Goal: Transaction & Acquisition: Book appointment/travel/reservation

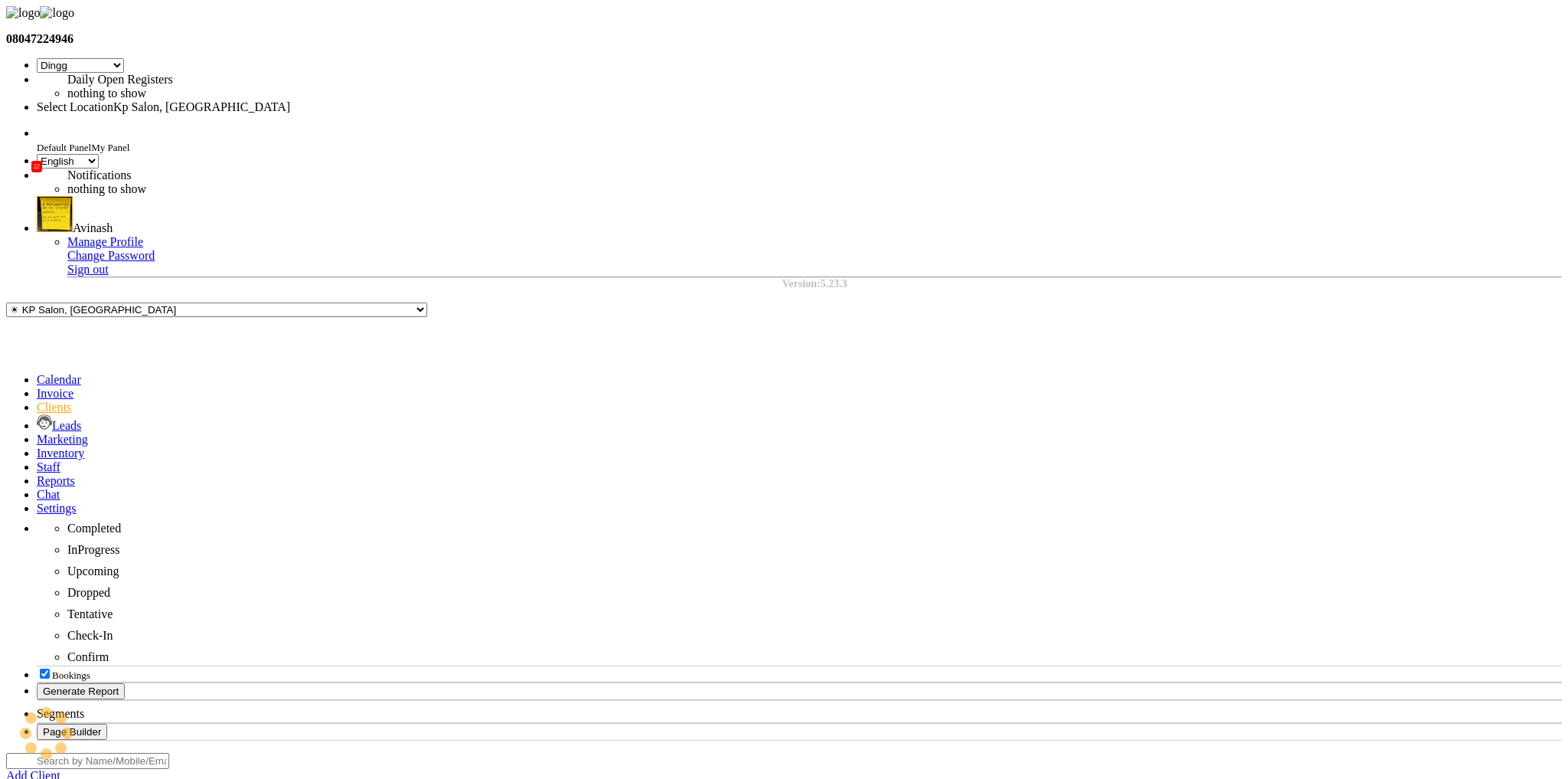
select select "28"
select select "en"
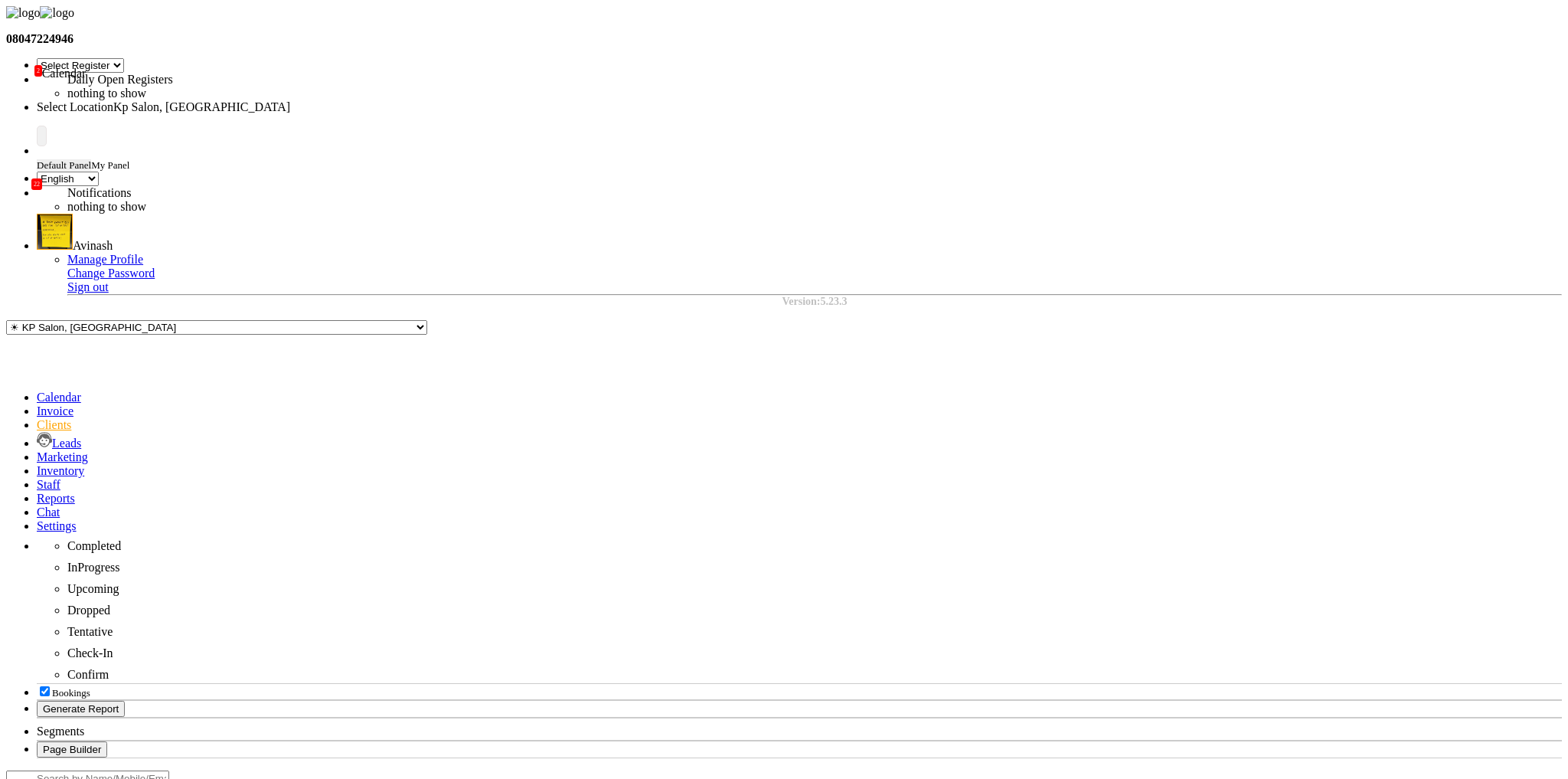
click at [37, 390] on icon at bounding box center [37, 396] width 0 height 13
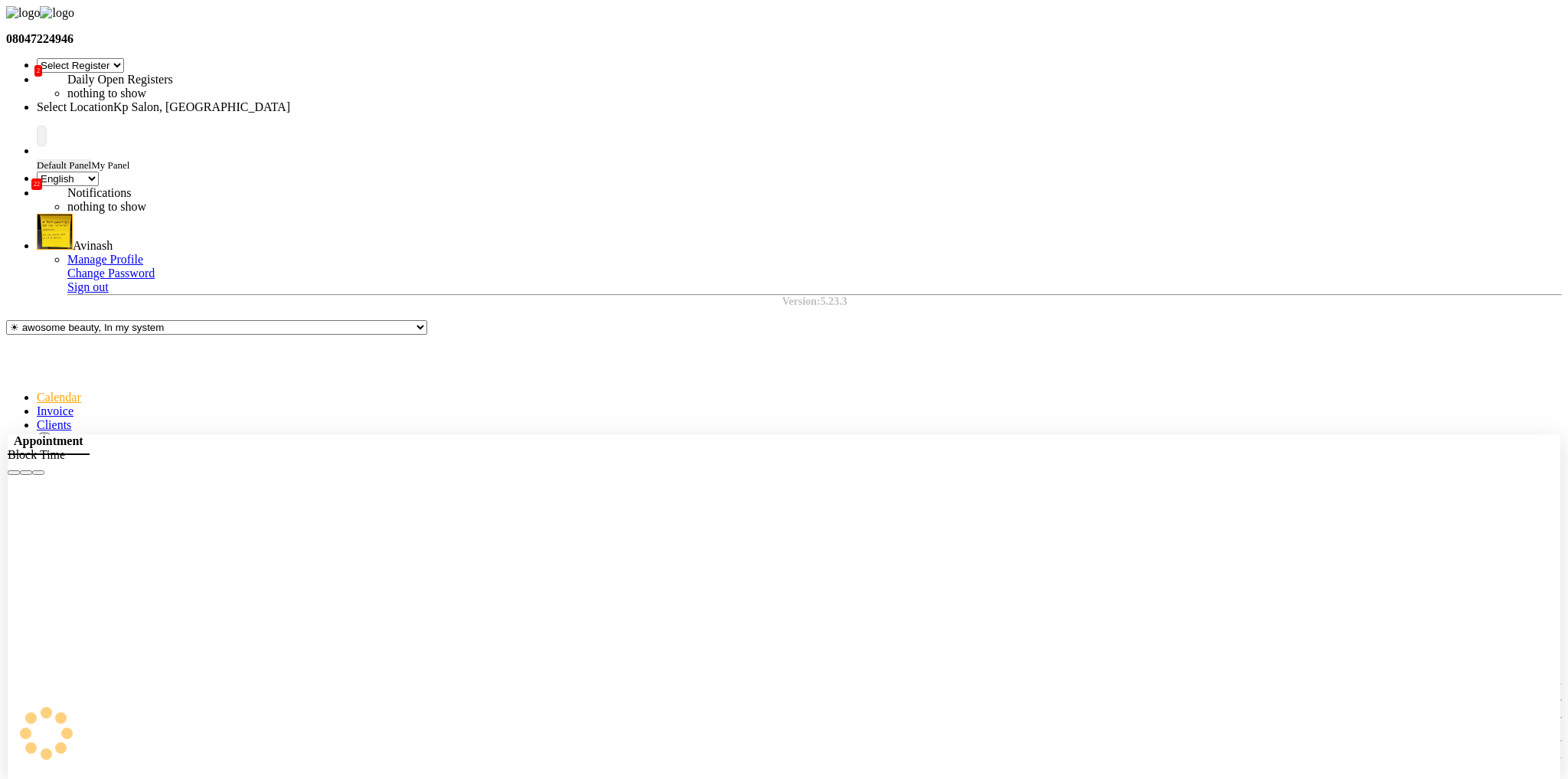
select select "1080"
select select "915"
select select "tentative"
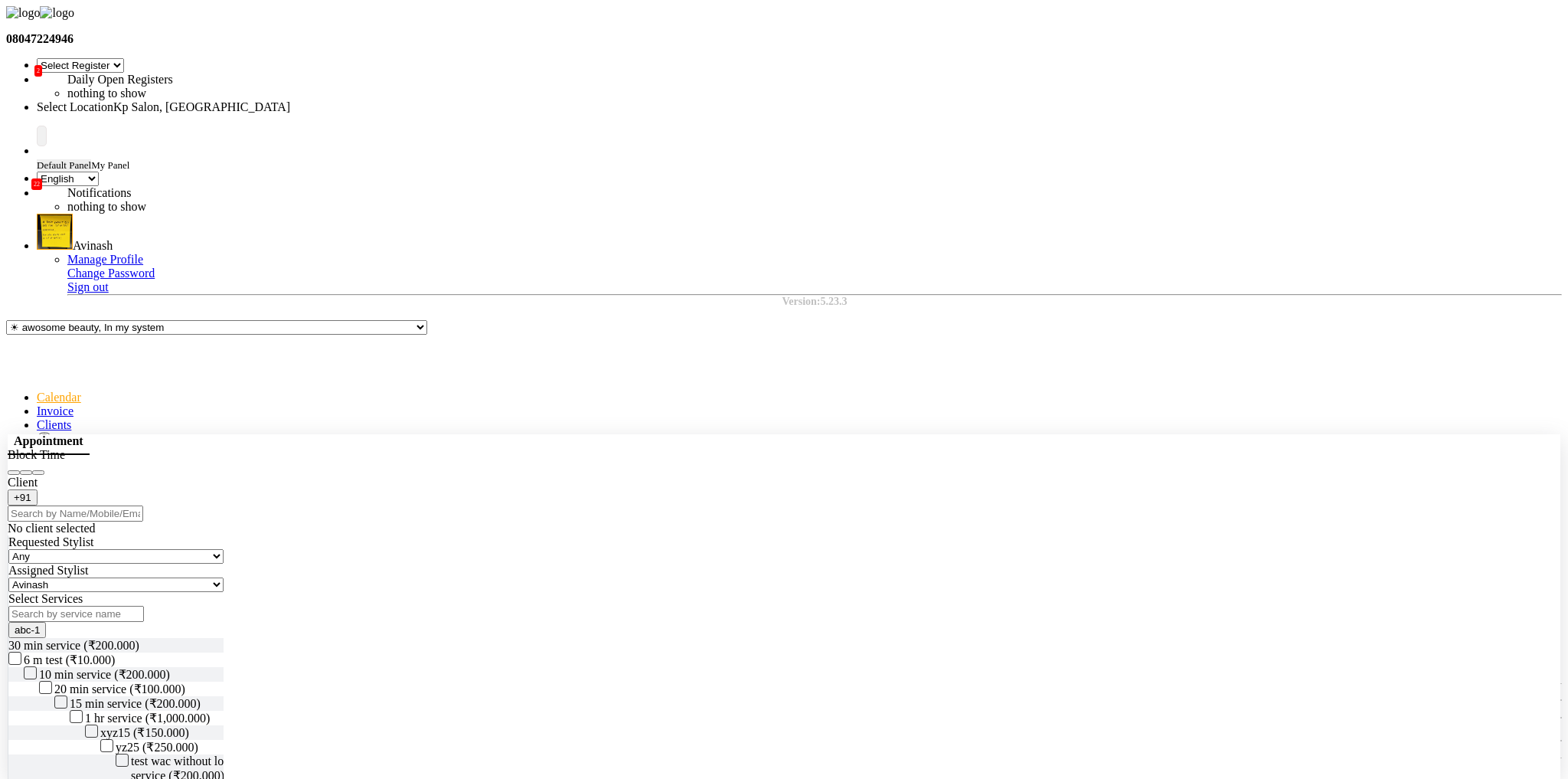
click at [143, 509] on input "text" at bounding box center [75, 513] width 136 height 16
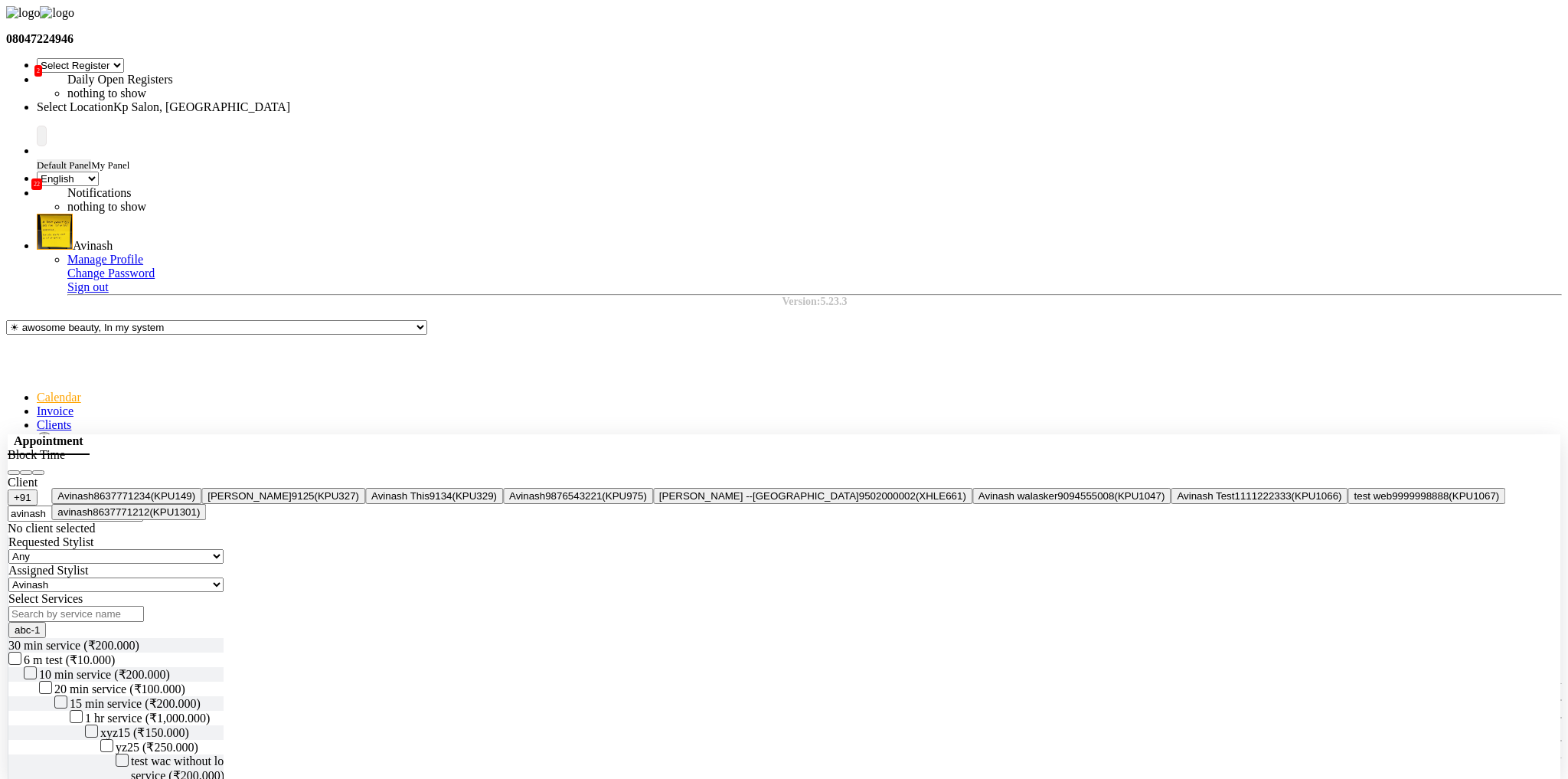
click at [151, 502] on ngb-highlight "8637771234" at bounding box center [123, 495] width 57 height 11
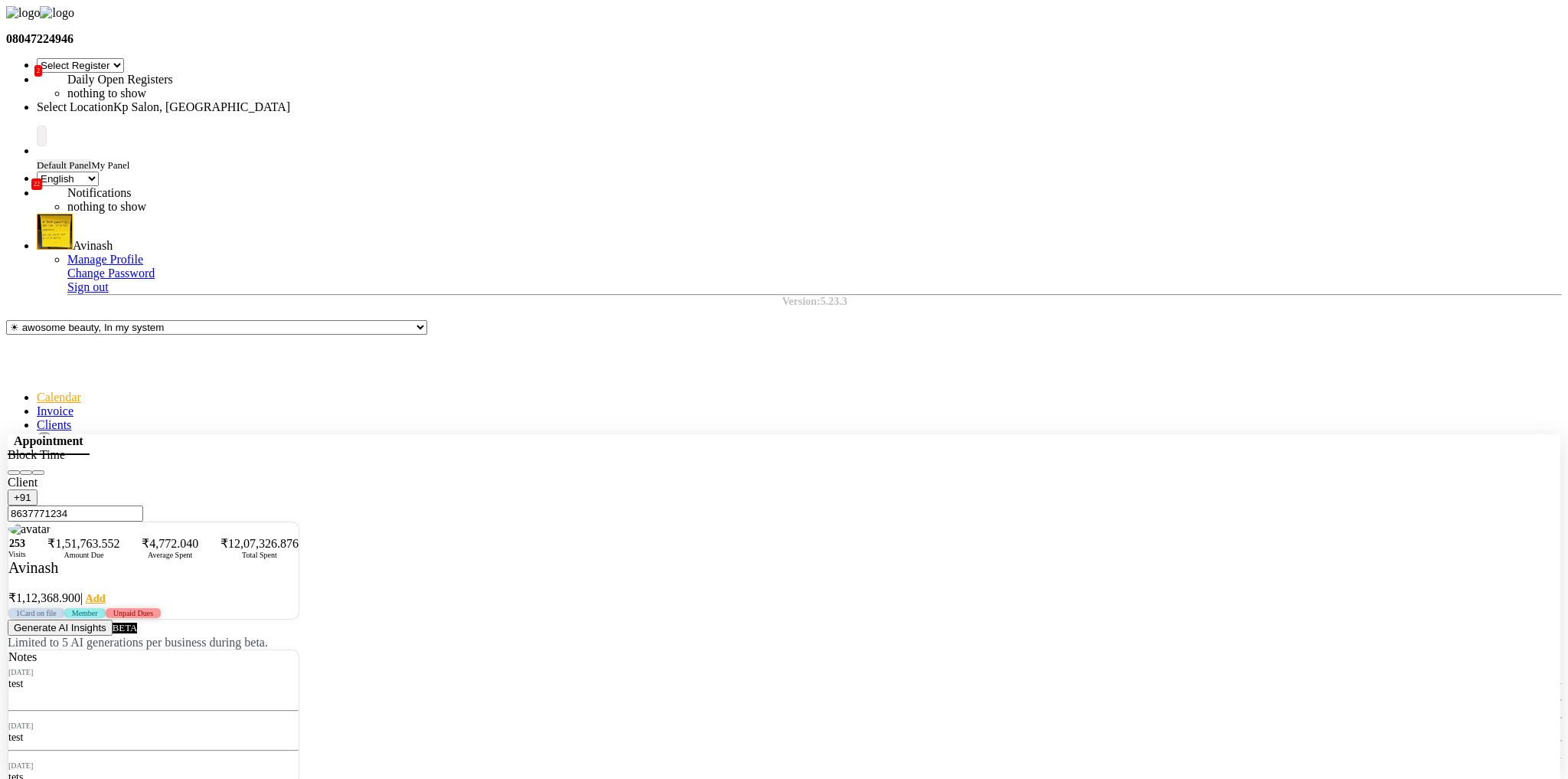
type input "8637771234"
checkbox input "false"
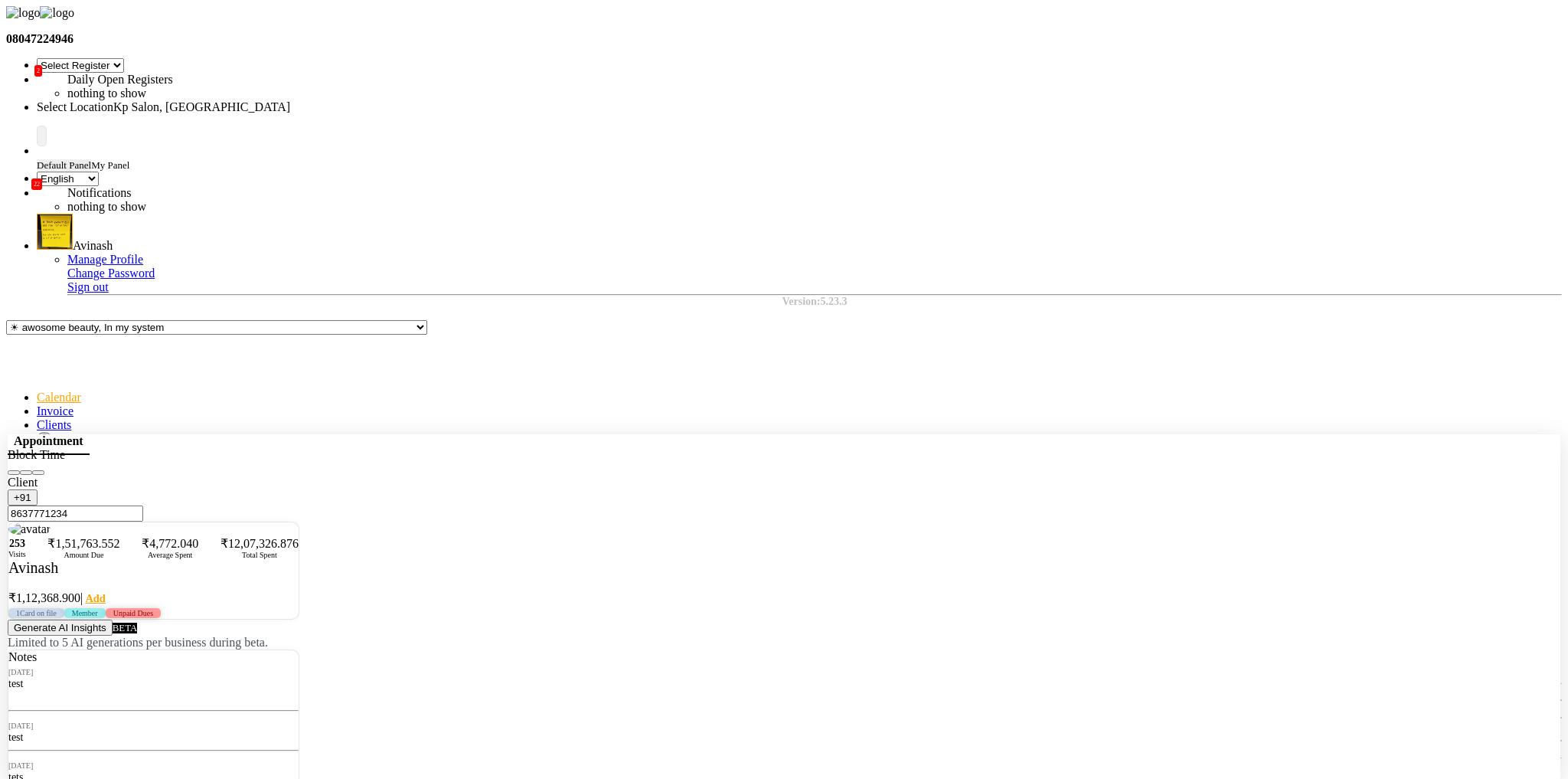
checkbox input "false"
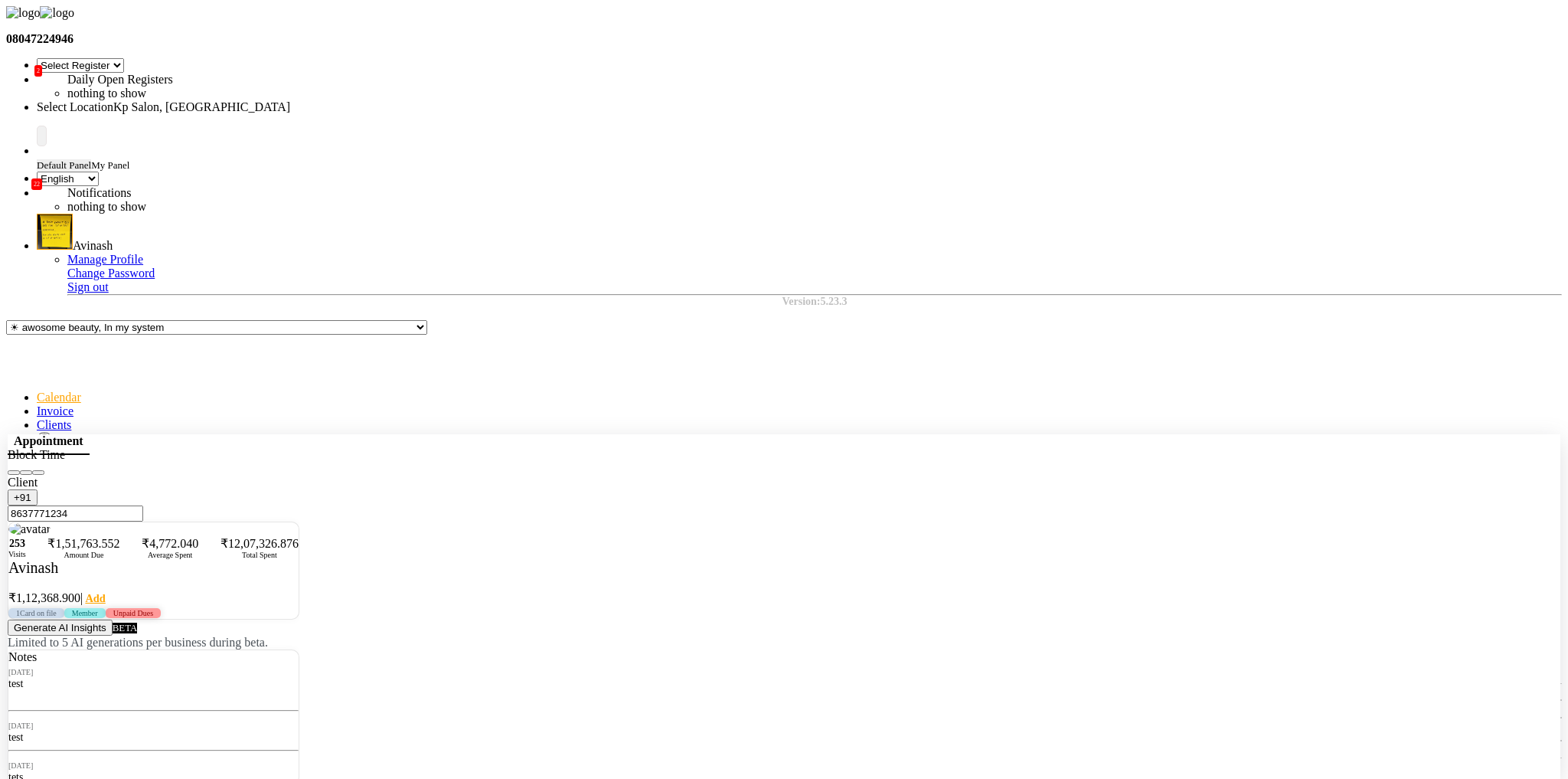
checkbox input "false"
